Goal: Register for event/course

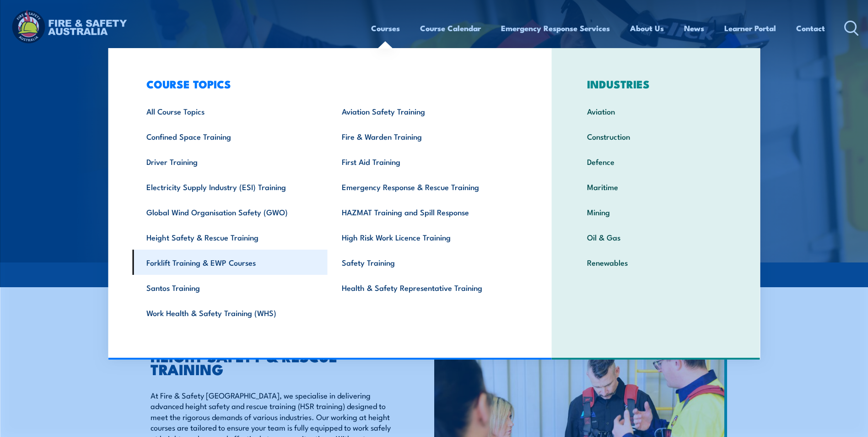
click at [241, 265] on link "Forklift Training & EWP Courses" at bounding box center [229, 261] width 195 height 25
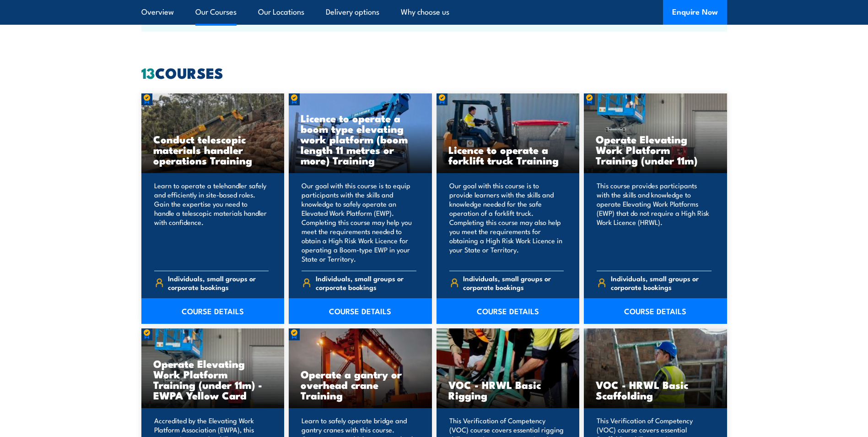
scroll to position [686, 0]
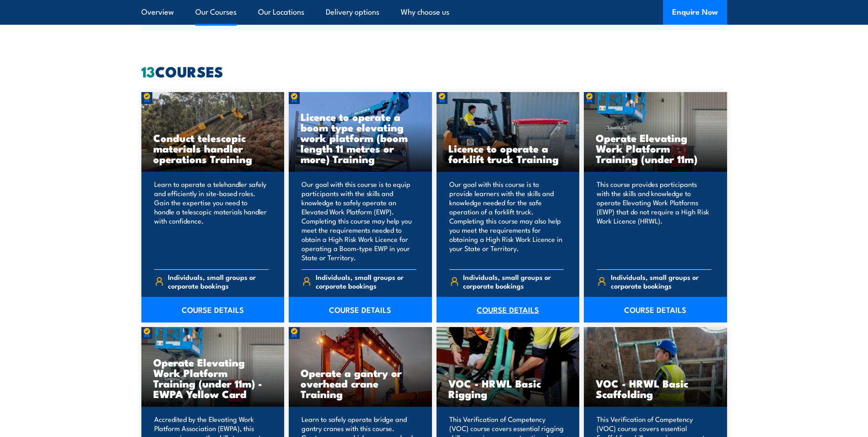
click at [519, 309] on link "COURSE DETAILS" at bounding box center [508, 310] width 143 height 26
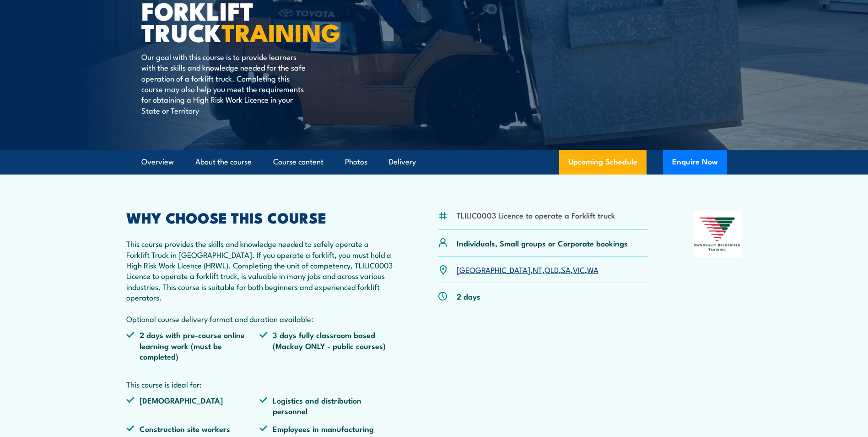
scroll to position [183, 0]
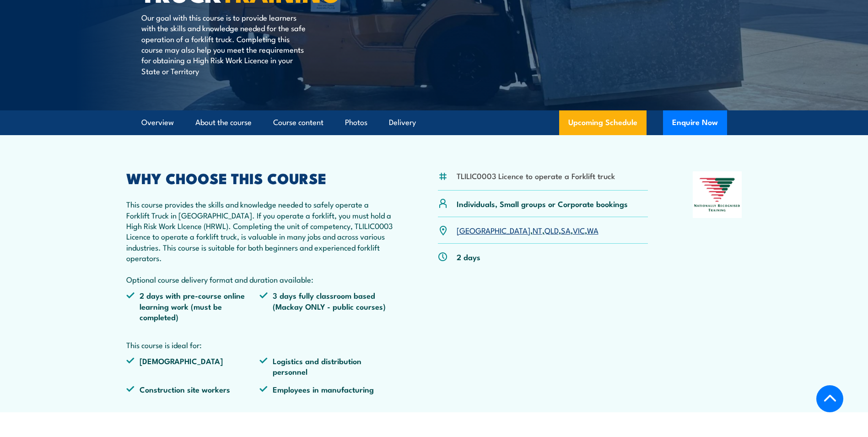
click at [545, 229] on link "QLD" at bounding box center [552, 229] width 14 height 11
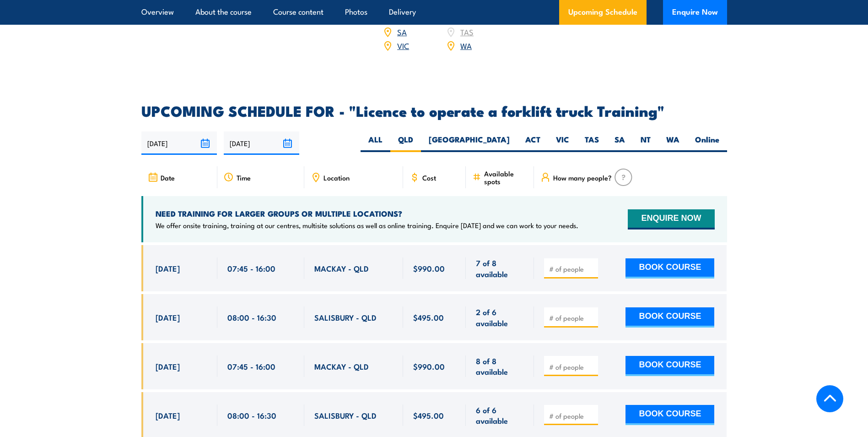
scroll to position [1440, 0]
